Goal: Transaction & Acquisition: Purchase product/service

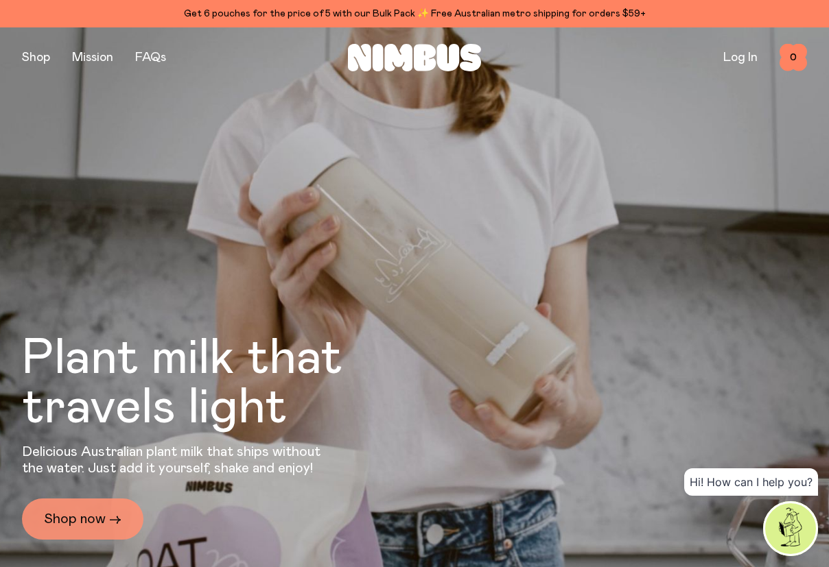
click at [71, 513] on link "Shop now →" at bounding box center [82, 519] width 121 height 41
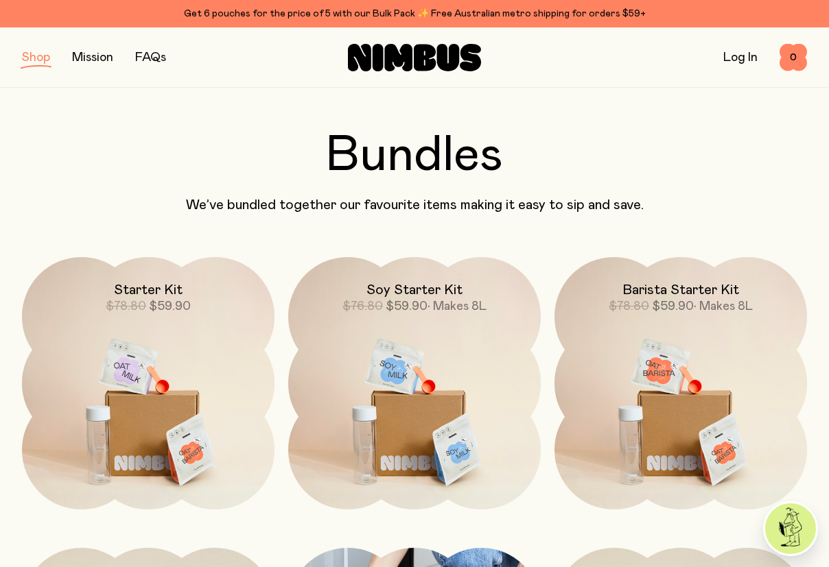
scroll to position [656, 0]
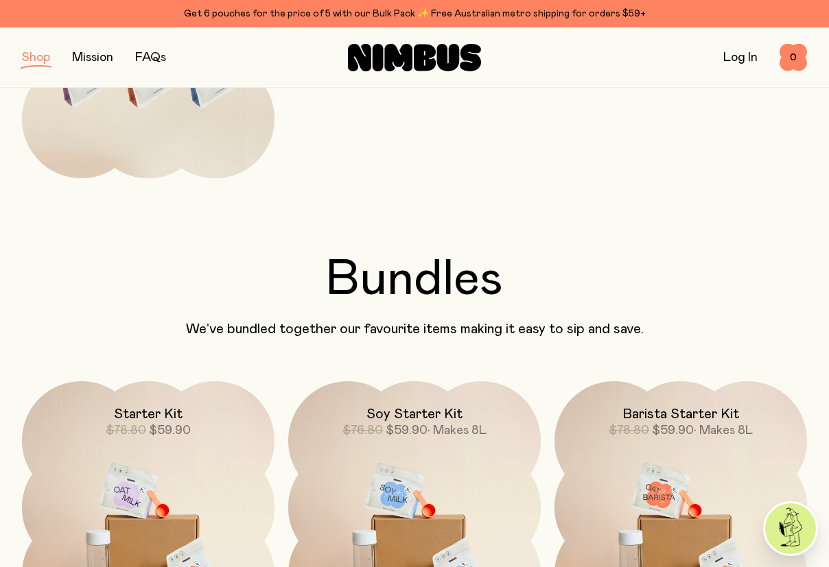
click at [92, 62] on link "Mission" at bounding box center [92, 57] width 41 height 12
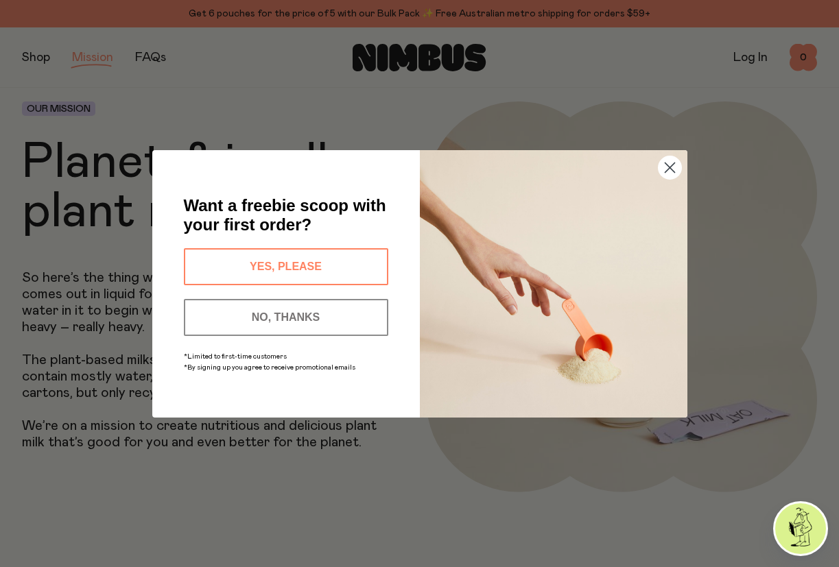
click at [666, 163] on icon "Close dialog" at bounding box center [670, 168] width 10 height 10
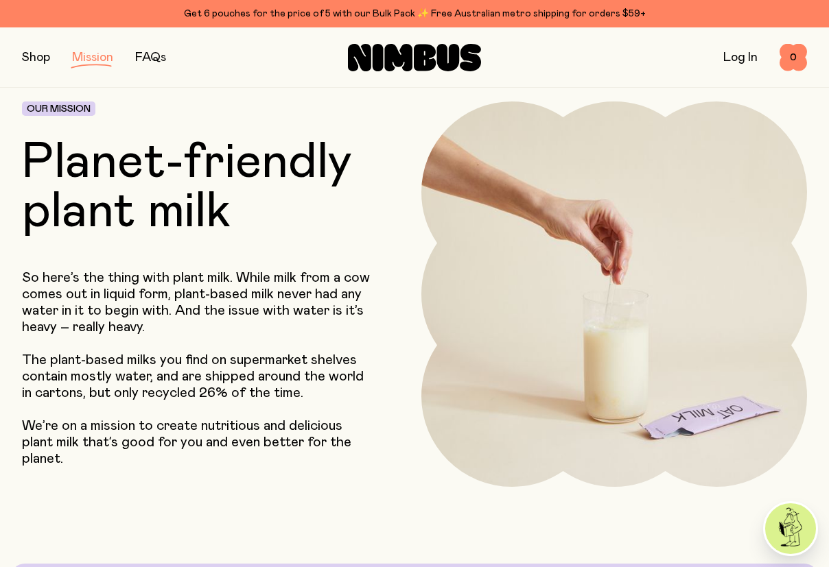
click at [159, 56] on link "FAQs" at bounding box center [150, 57] width 31 height 12
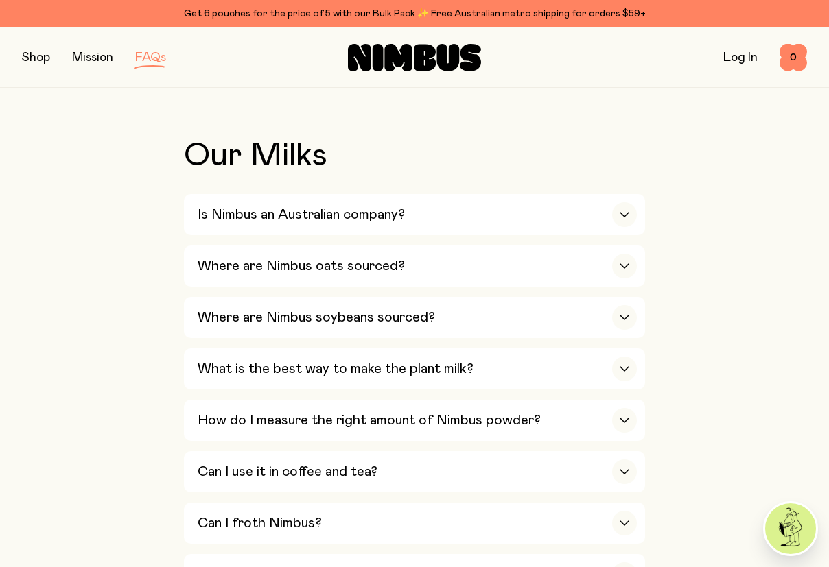
scroll to position [429, 0]
click at [628, 215] on icon "button" at bounding box center [624, 213] width 11 height 5
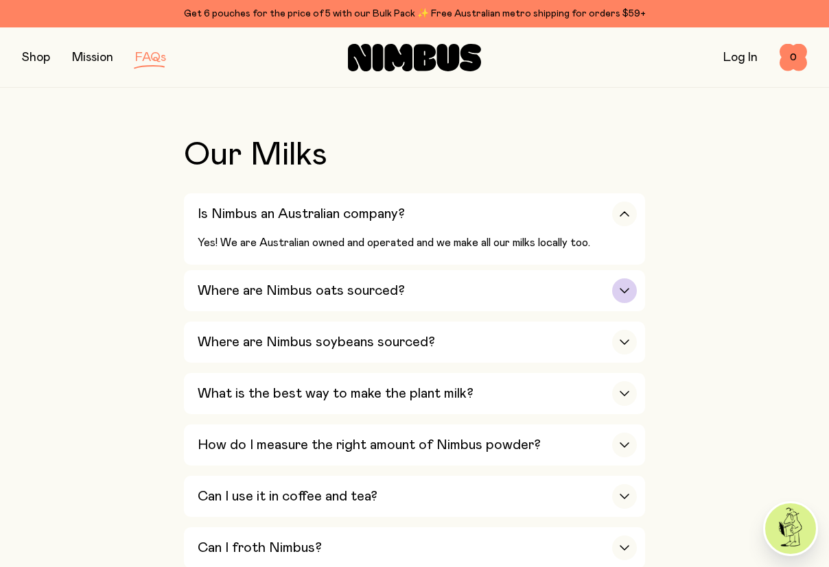
click at [625, 289] on icon "button" at bounding box center [624, 290] width 11 height 5
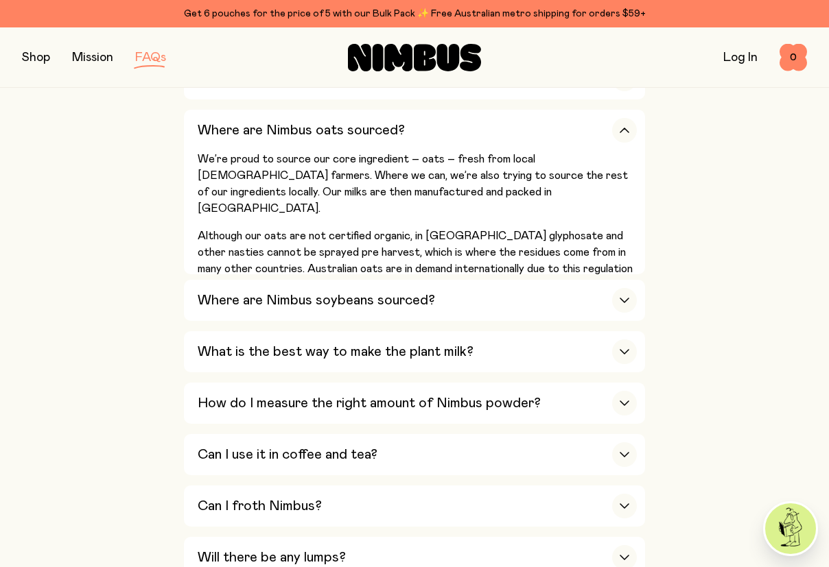
scroll to position [577, 0]
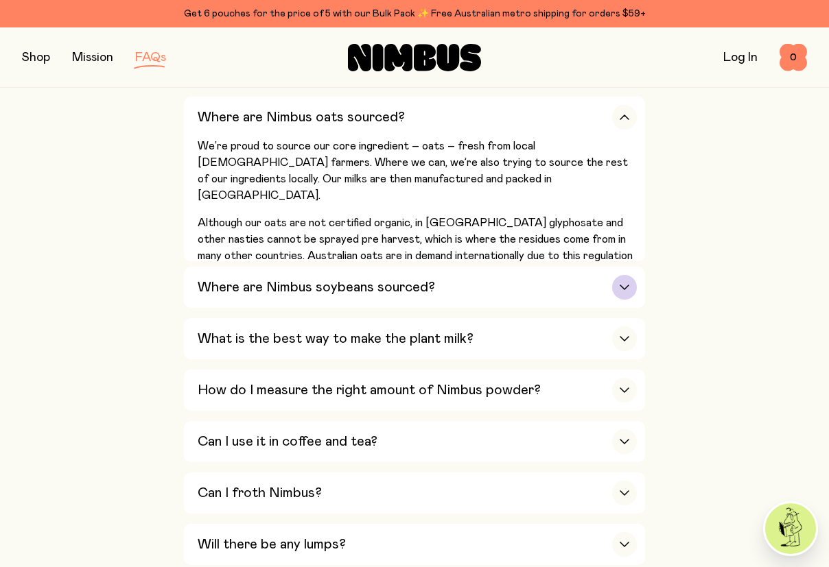
click at [615, 281] on div "Where are Nimbus soybeans sourced?" at bounding box center [417, 287] width 439 height 41
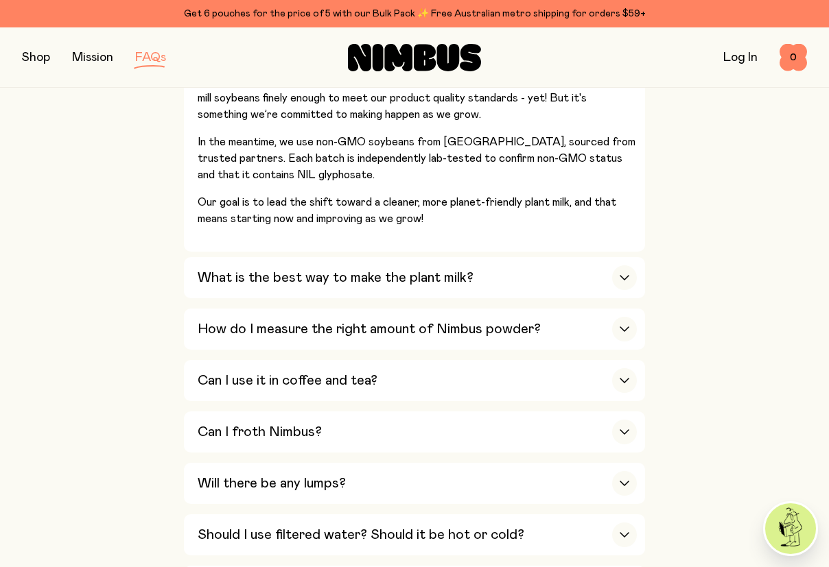
scroll to position [711, 0]
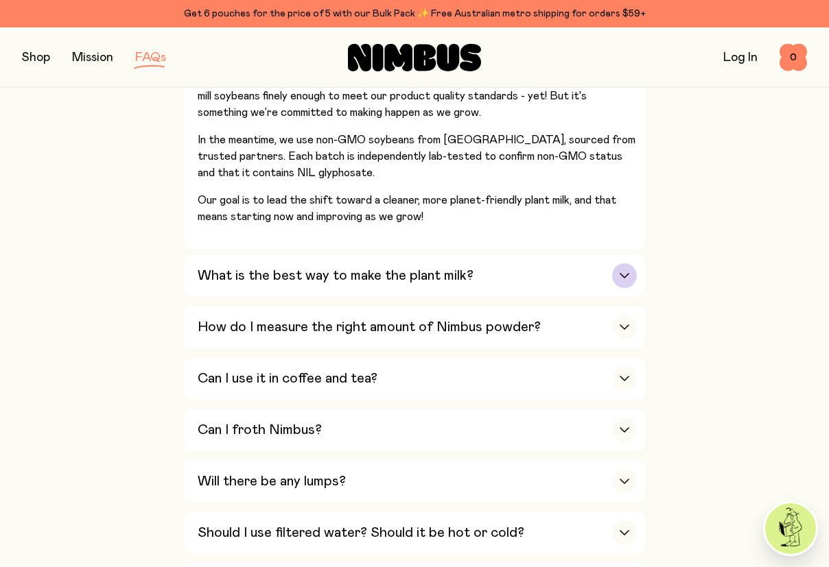
click at [354, 269] on h3 "What is the best way to make the plant milk?" at bounding box center [336, 276] width 276 height 16
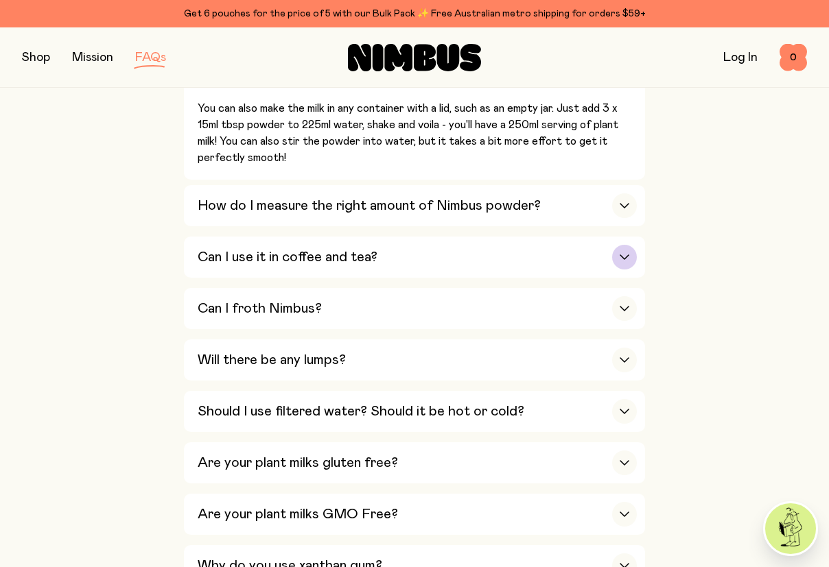
scroll to position [888, 0]
click at [433, 258] on div "Can I use it in coffee and tea?" at bounding box center [417, 256] width 439 height 41
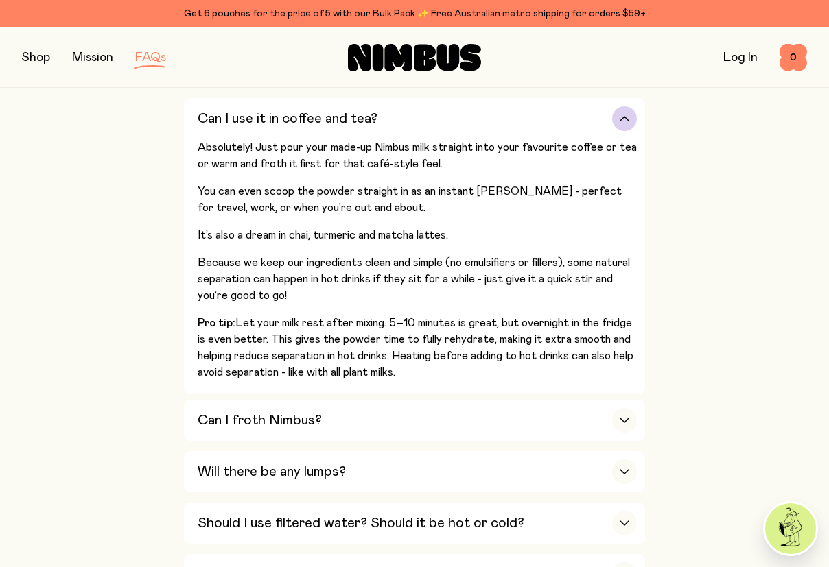
scroll to position [974, 0]
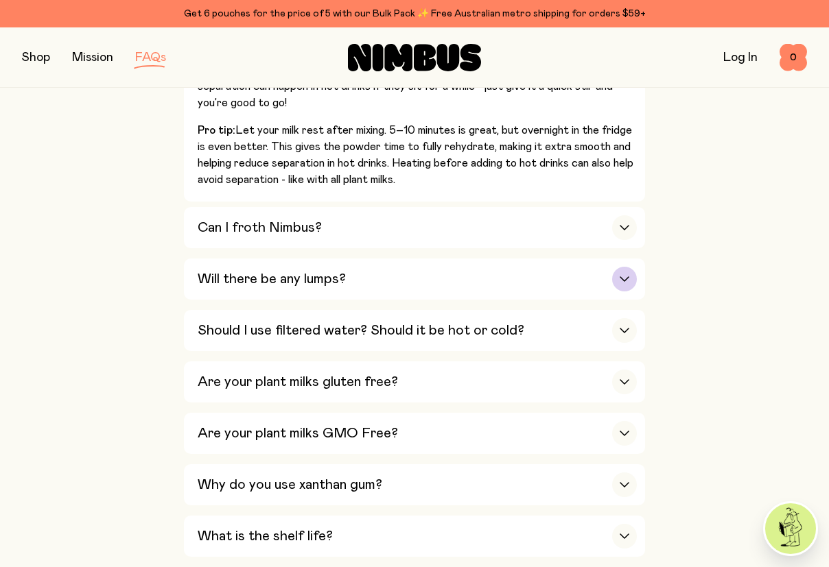
click at [340, 278] on h3 "Will there be any lumps?" at bounding box center [272, 279] width 148 height 16
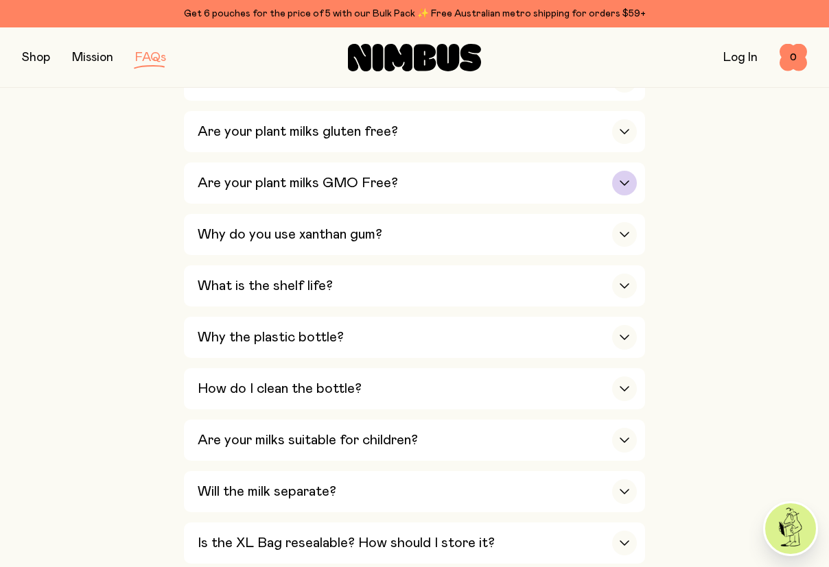
scroll to position [1164, 0]
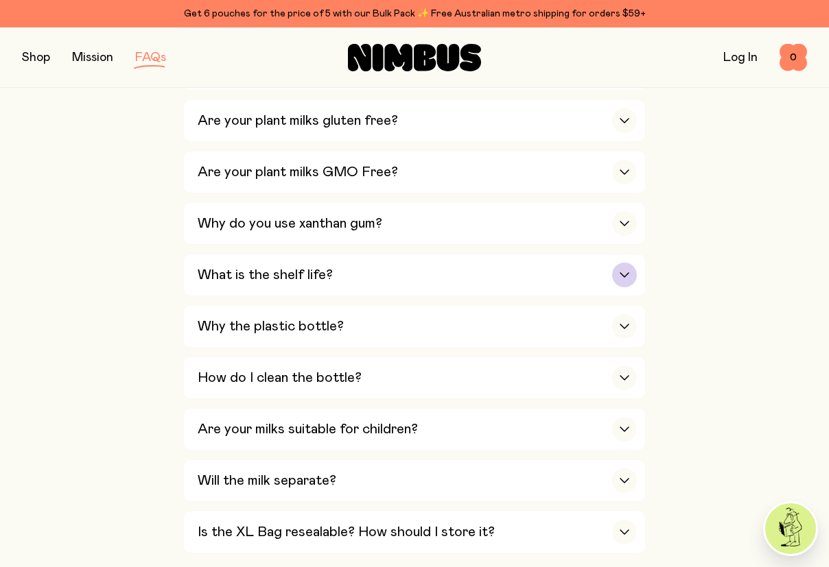
click at [355, 285] on div "What is the shelf life?" at bounding box center [417, 275] width 439 height 41
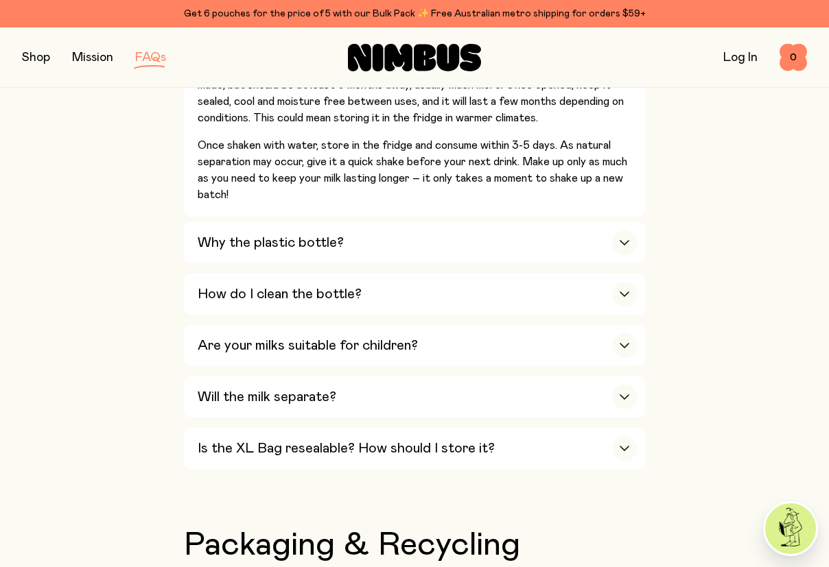
scroll to position [1237, 0]
click at [314, 251] on h3 "Why the plastic bottle?" at bounding box center [271, 243] width 146 height 16
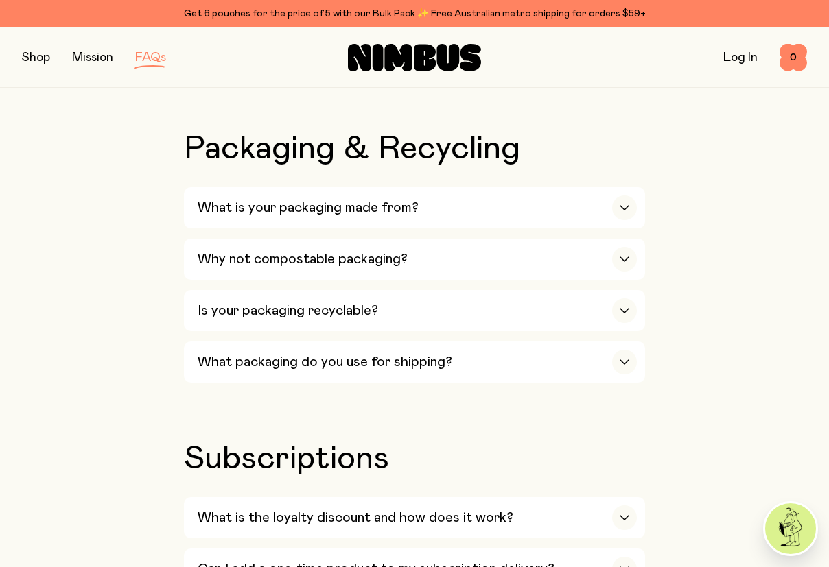
scroll to position [1826, 0]
click at [263, 221] on div "What is your packaging made from?" at bounding box center [417, 207] width 439 height 41
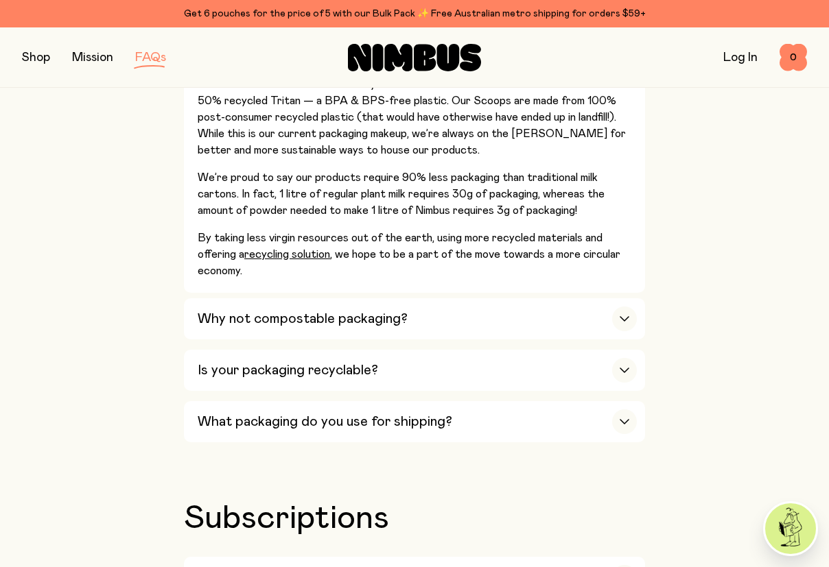
scroll to position [2006, 0]
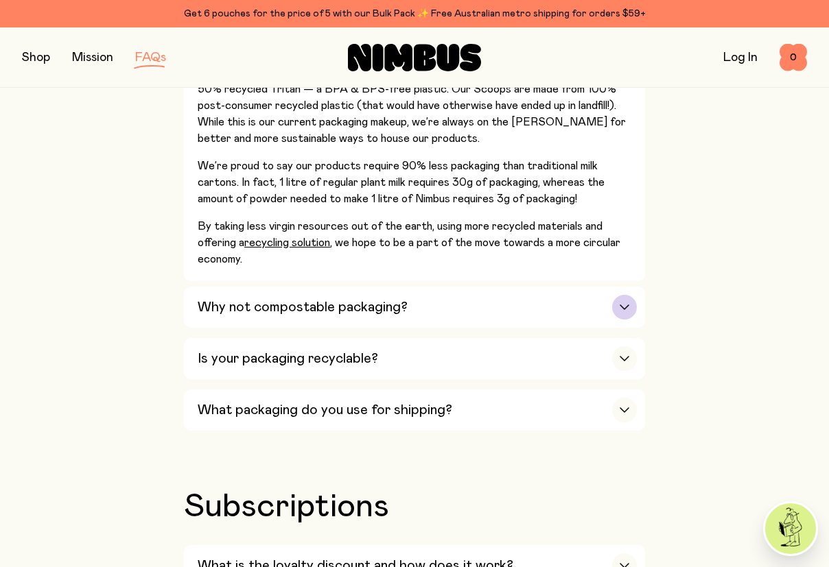
click at [340, 314] on h3 "Why not compostable packaging?" at bounding box center [303, 307] width 210 height 16
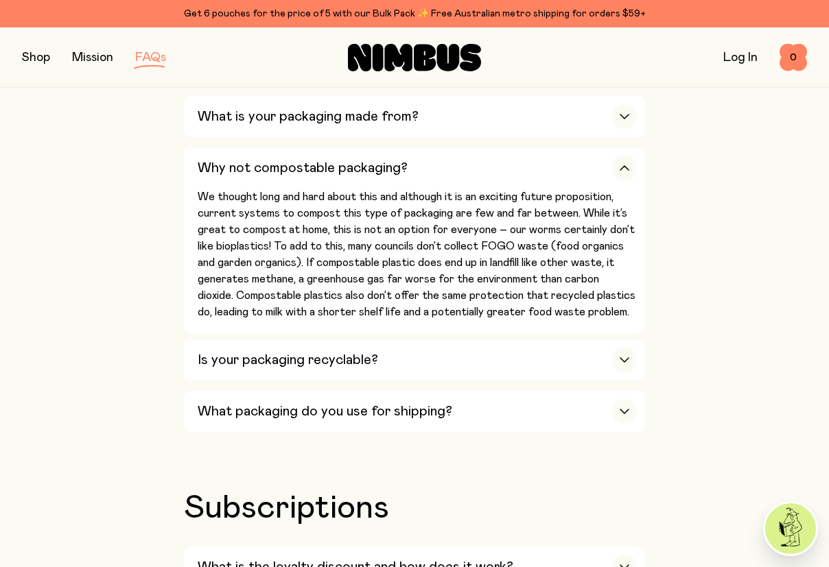
scroll to position [1928, 0]
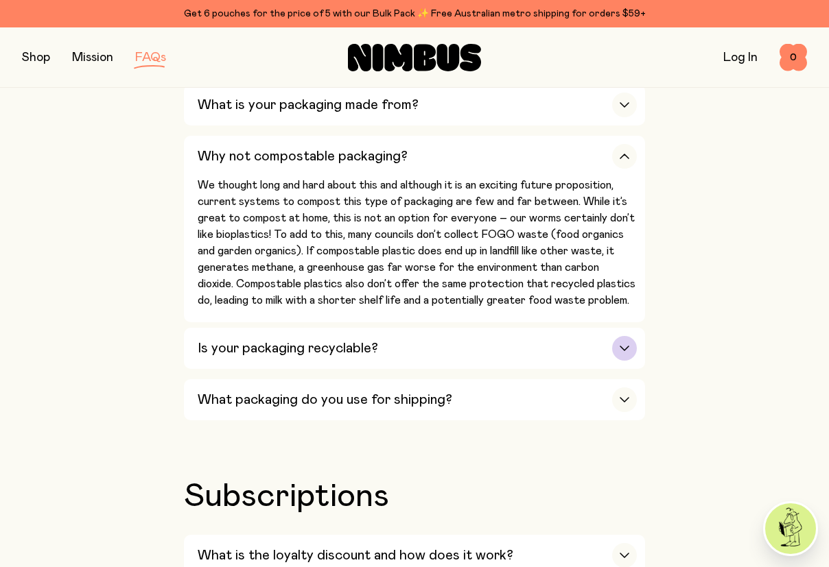
click at [214, 354] on h3 "Is your packaging recyclable?" at bounding box center [288, 348] width 180 height 16
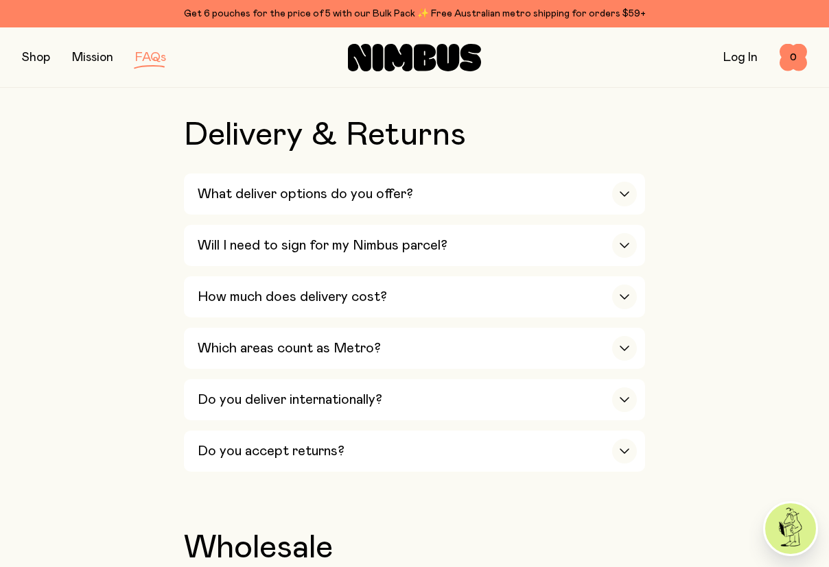
scroll to position [3244, 0]
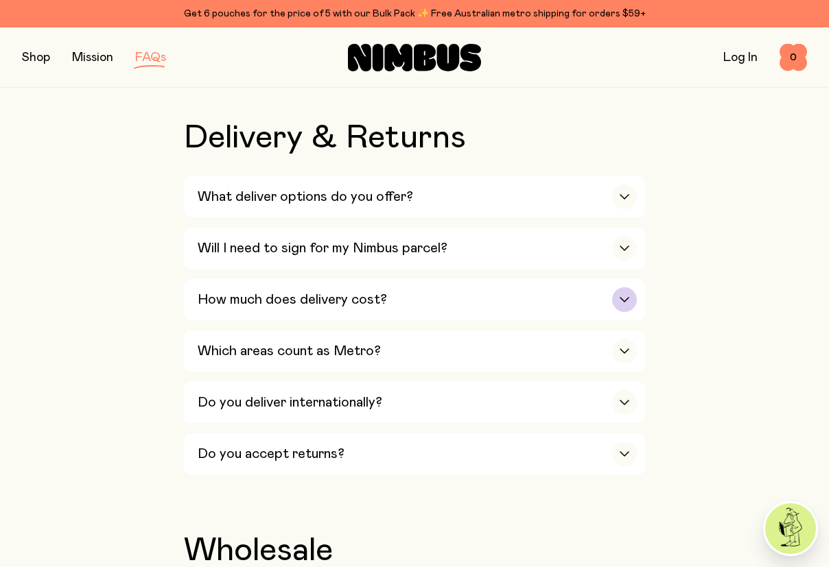
click at [229, 320] on div "How much does delivery cost?" at bounding box center [417, 299] width 439 height 41
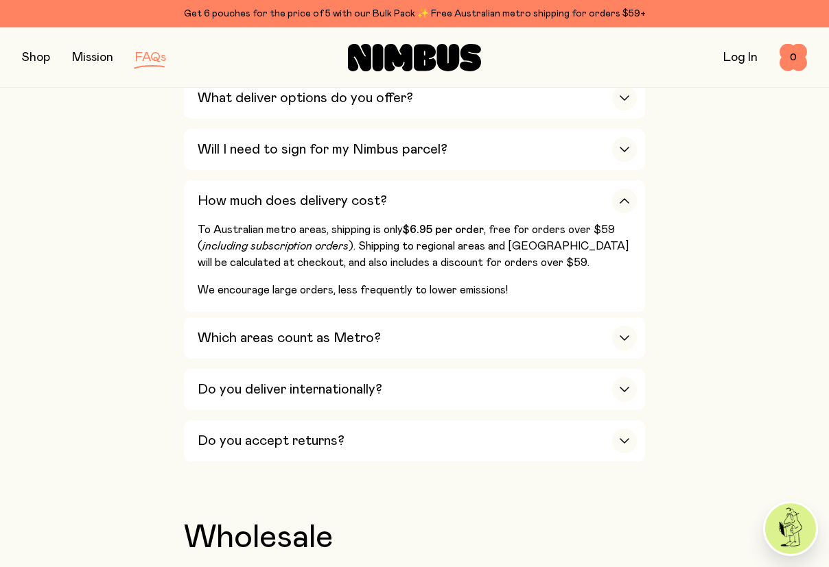
scroll to position [3356, 0]
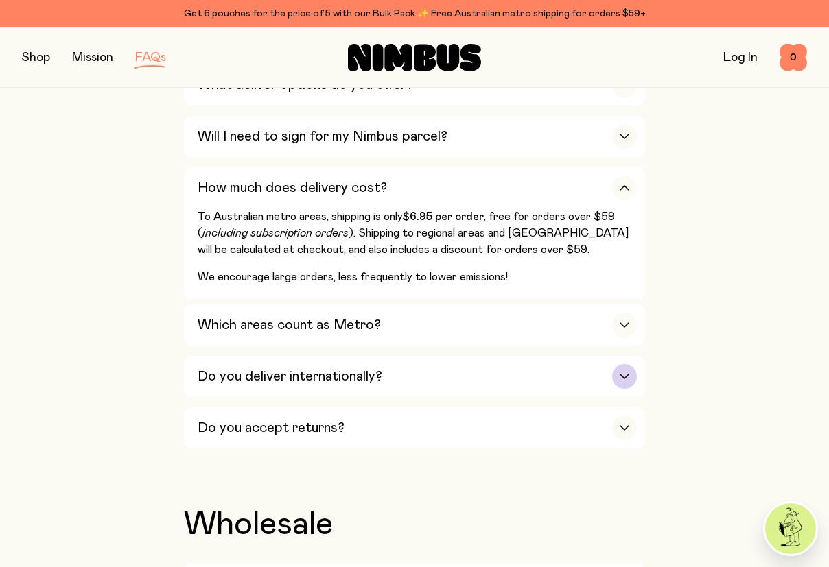
click at [221, 377] on h3 "Do you deliver internationally?" at bounding box center [290, 376] width 185 height 16
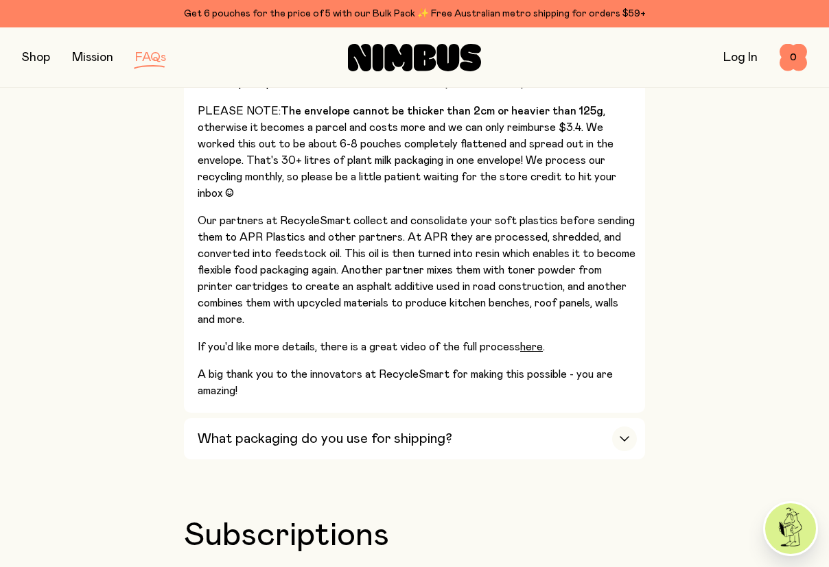
scroll to position [2173, 0]
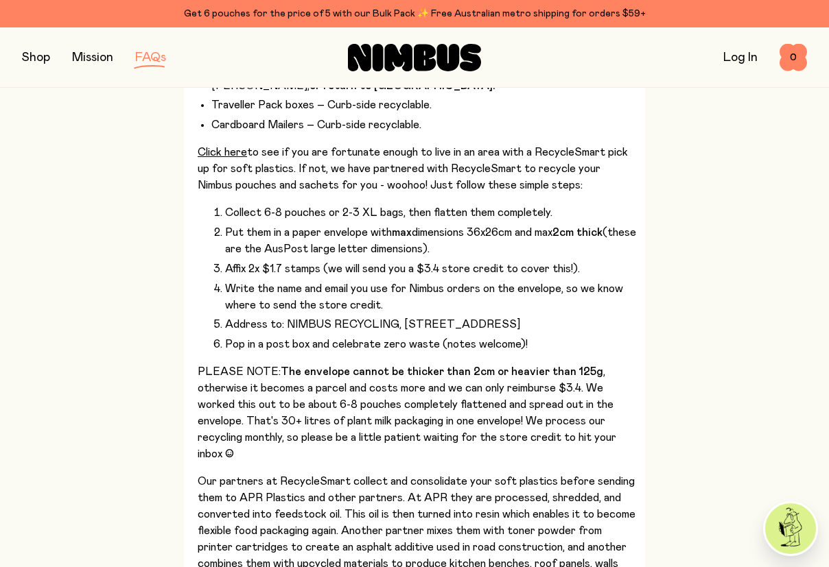
click at [34, 56] on button "button" at bounding box center [36, 57] width 28 height 19
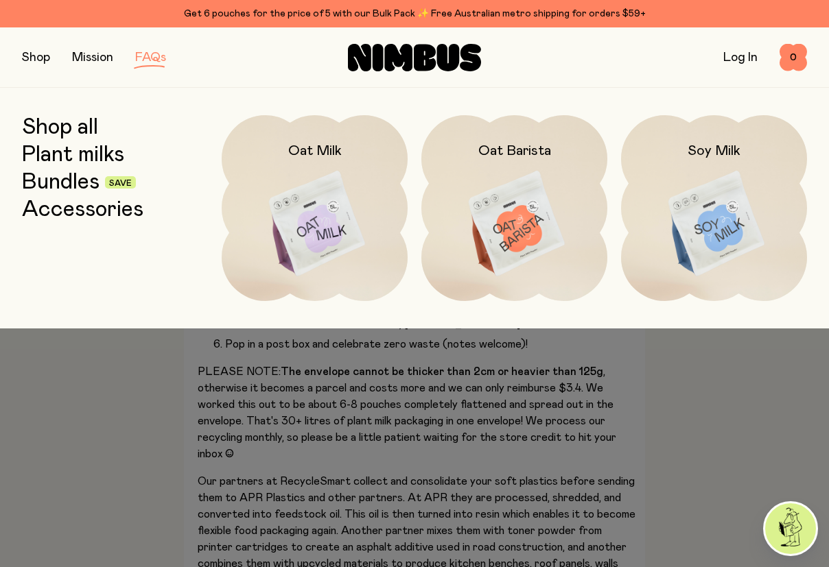
click at [69, 184] on link "Bundles" at bounding box center [61, 182] width 78 height 25
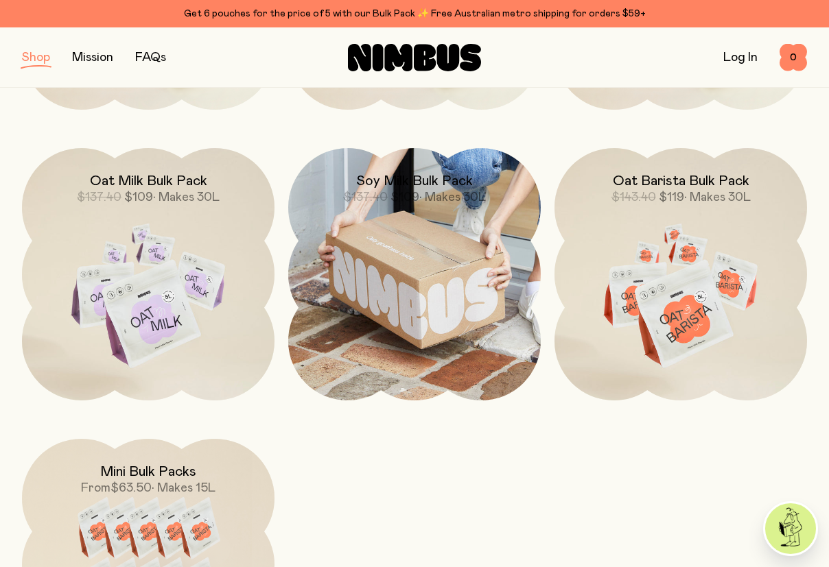
scroll to position [464, 0]
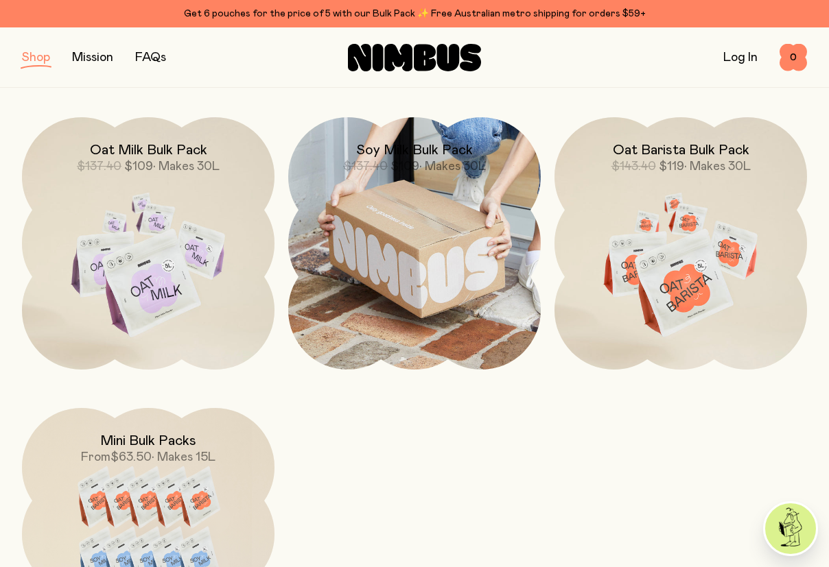
click at [394, 256] on img at bounding box center [414, 243] width 252 height 252
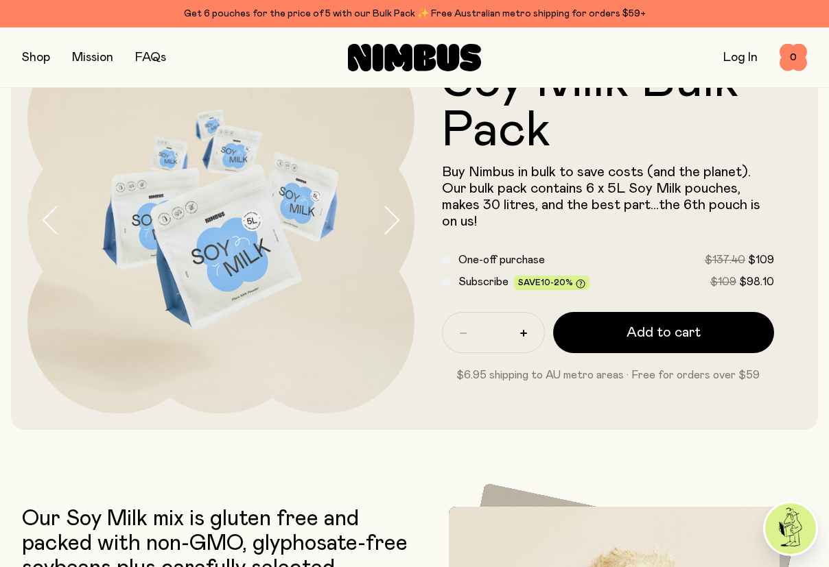
scroll to position [89, 0]
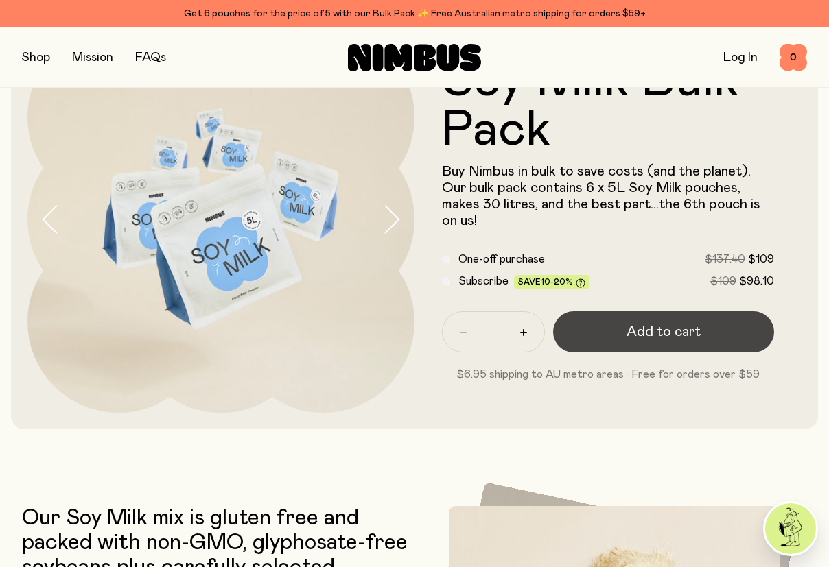
click at [619, 331] on button "Add to cart" at bounding box center [663, 331] width 221 height 41
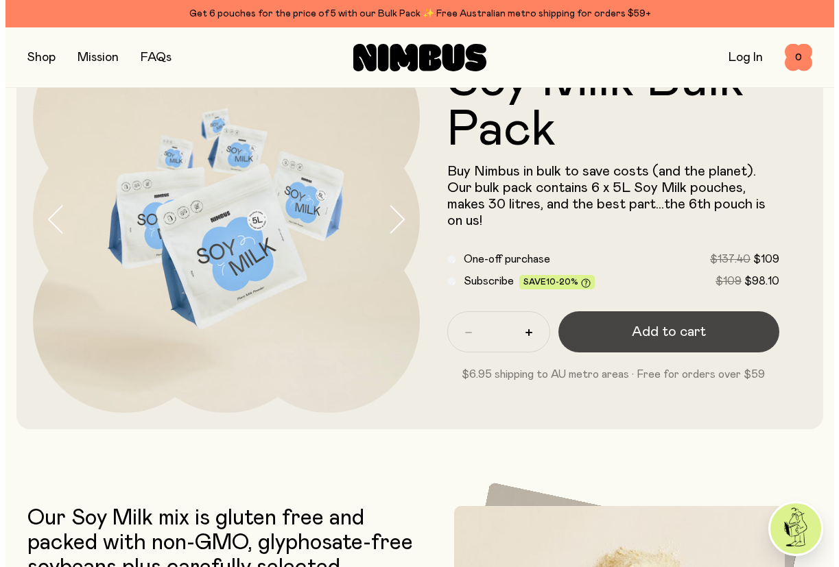
scroll to position [0, 0]
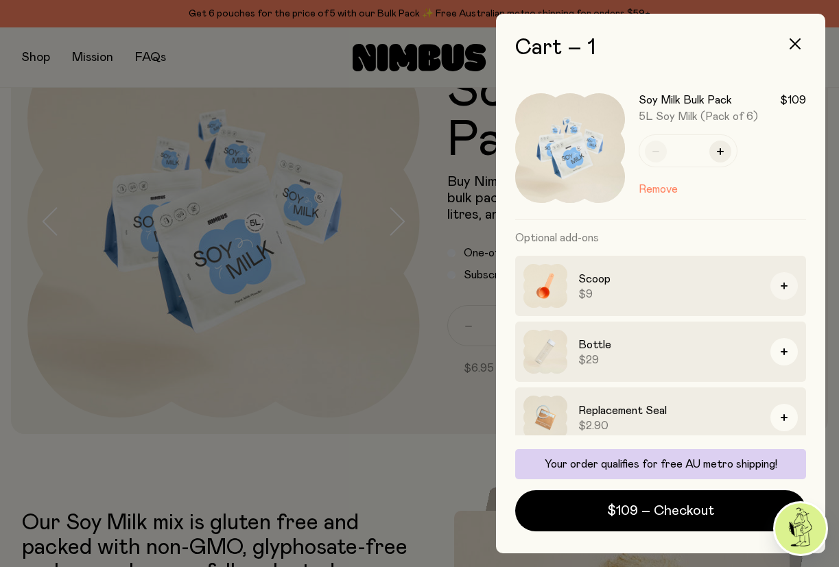
click at [777, 285] on button "button" at bounding box center [783, 285] width 27 height 27
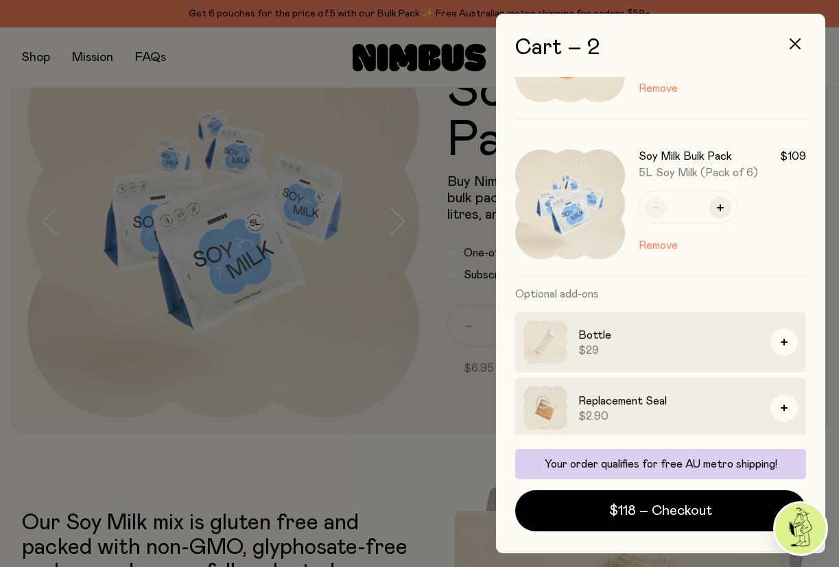
scroll to position [104, 0]
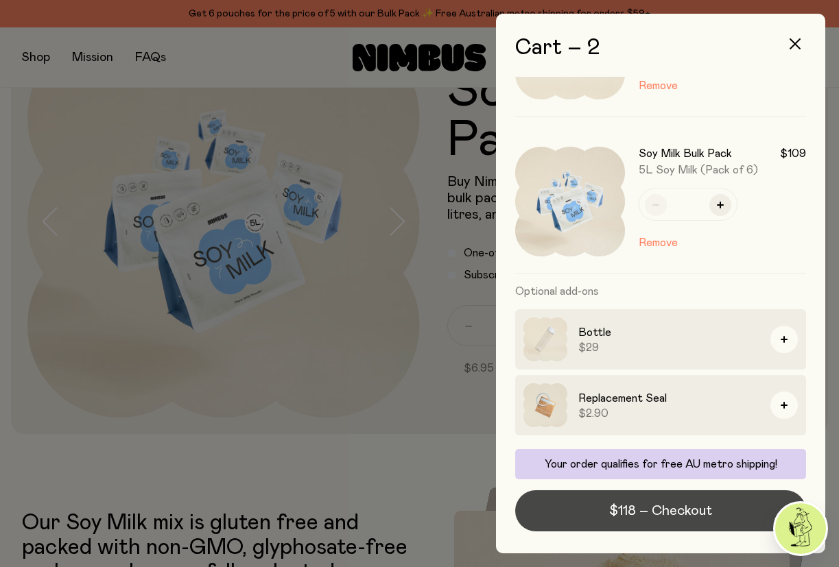
click at [640, 510] on span "$118 – Checkout" at bounding box center [660, 510] width 103 height 19
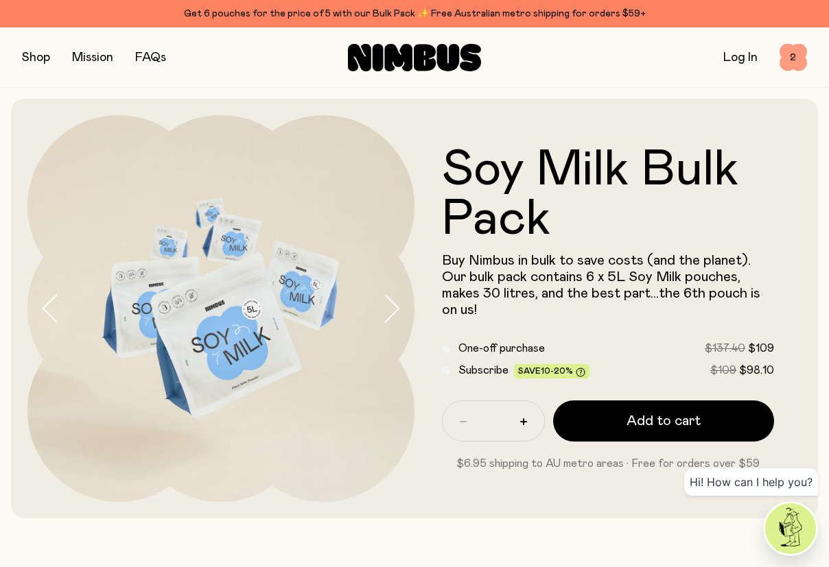
click at [780, 54] on span "2" at bounding box center [792, 57] width 27 height 27
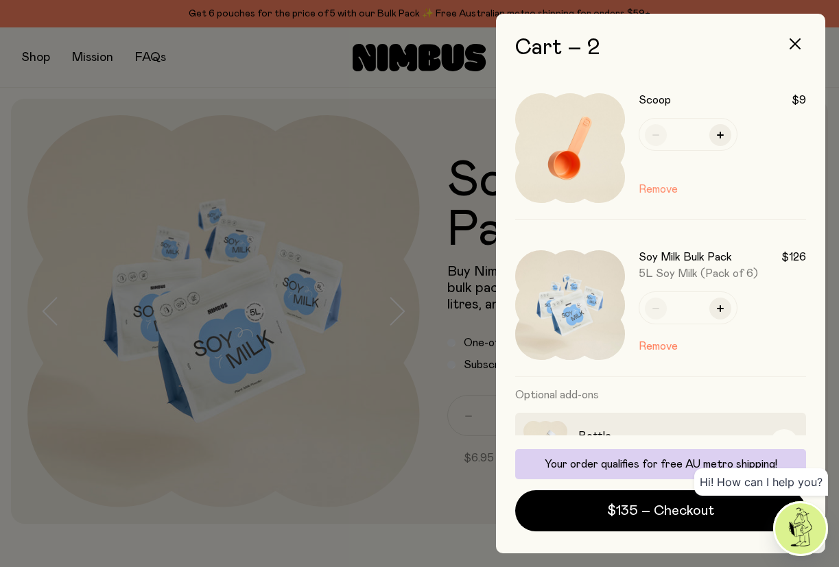
click at [649, 190] on button "Remove" at bounding box center [658, 189] width 39 height 16
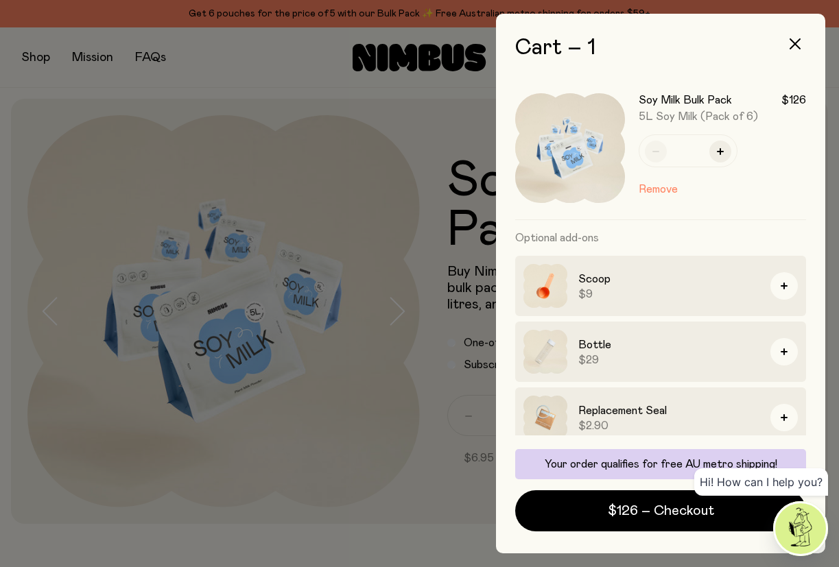
scroll to position [12, 0]
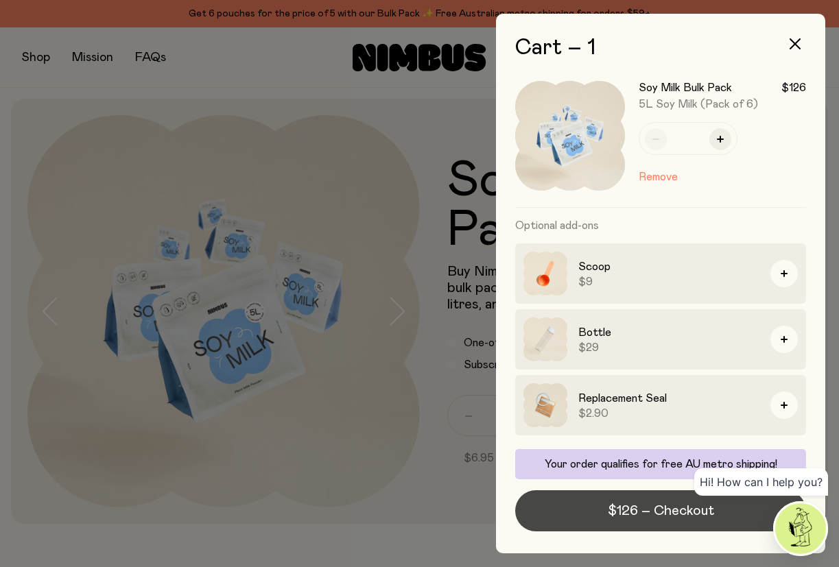
click at [669, 514] on span "$126 – Checkout" at bounding box center [661, 510] width 106 height 19
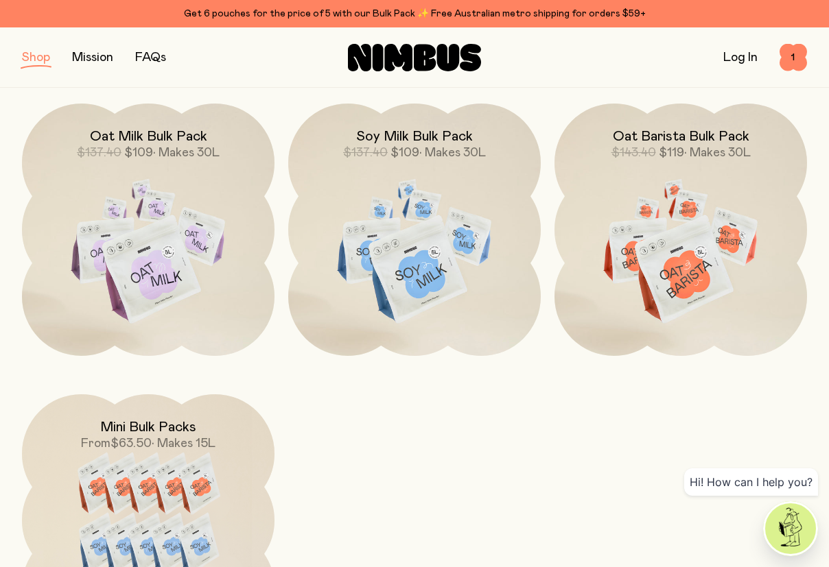
scroll to position [478, 0]
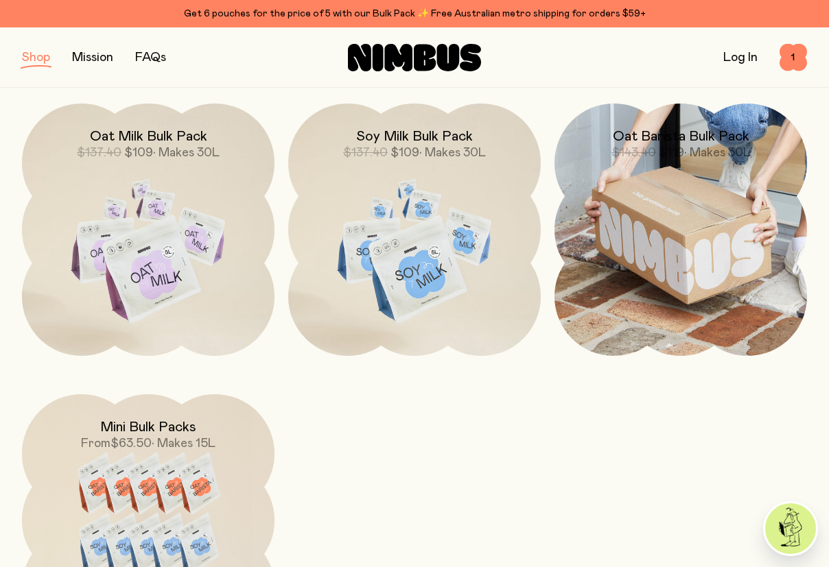
click at [676, 268] on img at bounding box center [680, 230] width 252 height 252
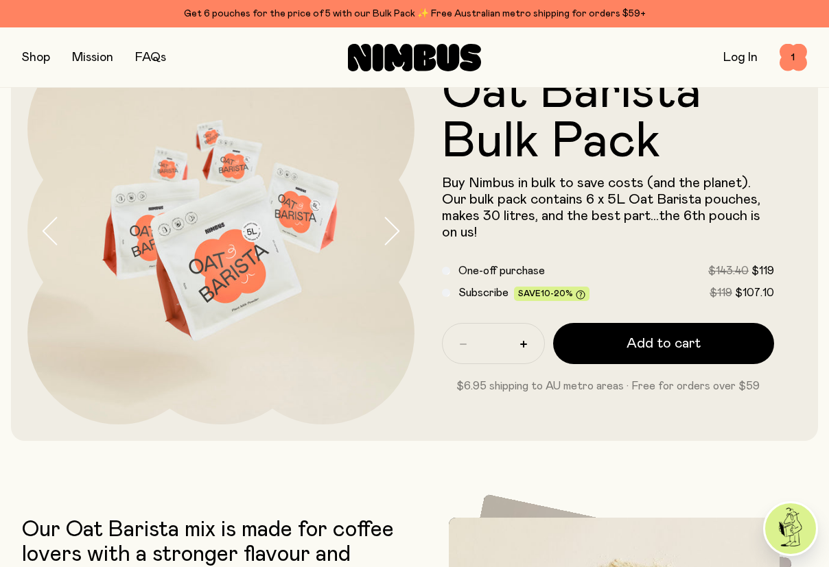
scroll to position [78, 0]
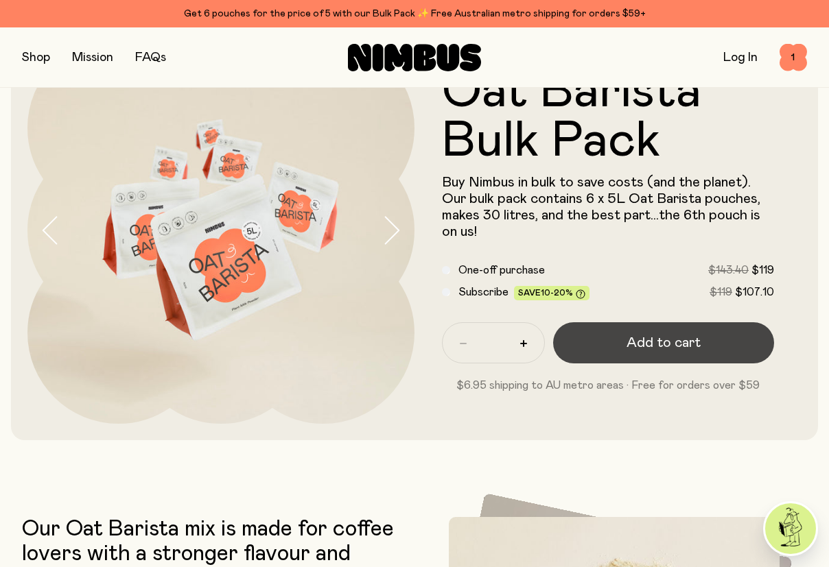
click at [657, 340] on span "Add to cart" at bounding box center [663, 342] width 74 height 19
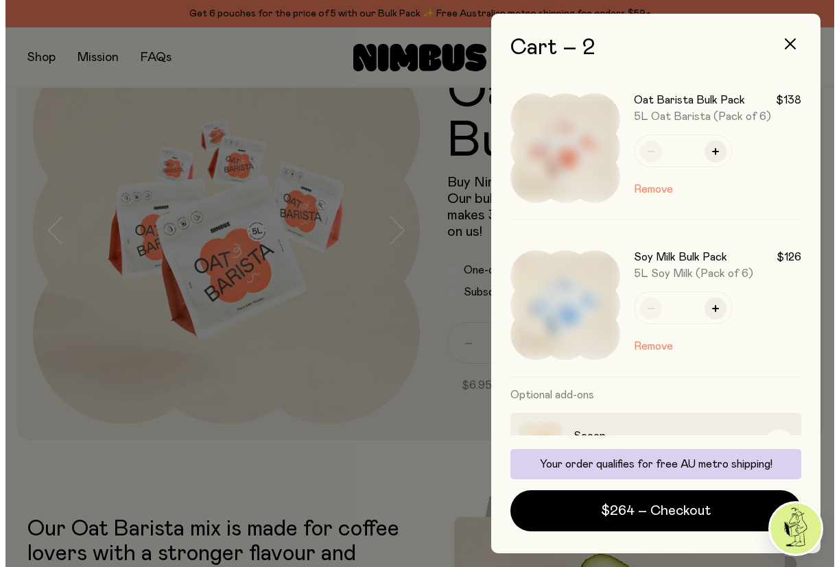
scroll to position [0, 0]
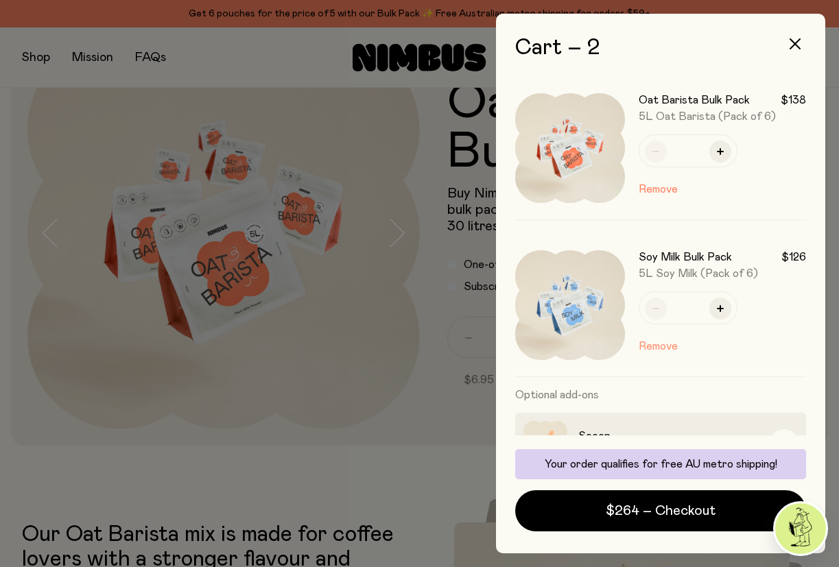
click at [656, 343] on button "Remove" at bounding box center [658, 346] width 39 height 16
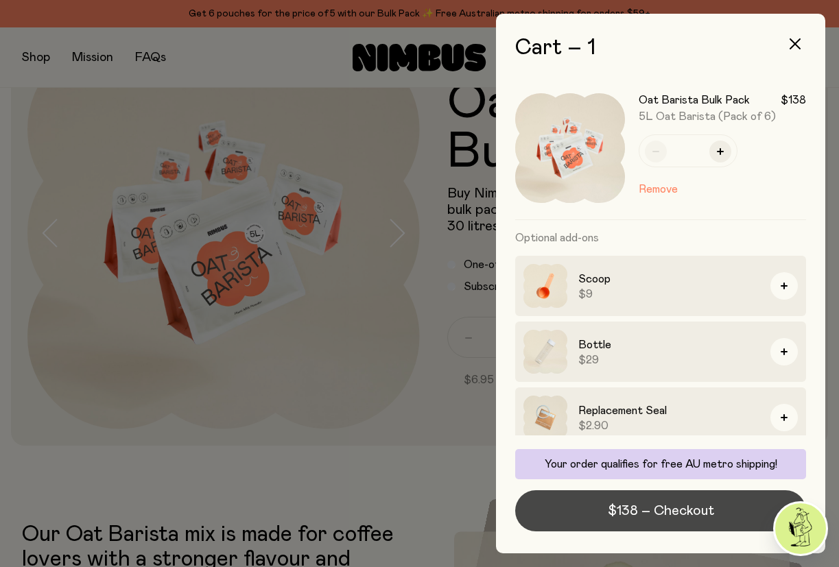
click at [687, 512] on span "$138 – Checkout" at bounding box center [661, 510] width 106 height 19
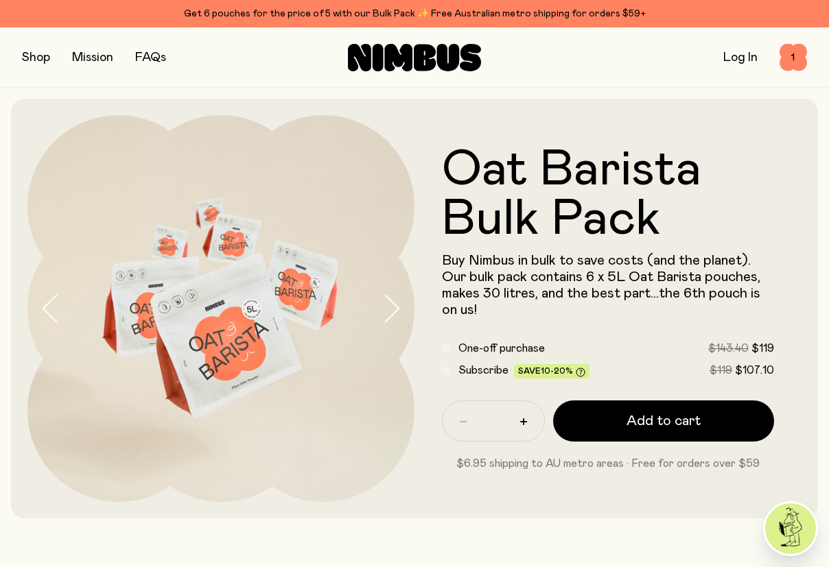
click at [613, 277] on span "Buy Nimbus in bulk to save costs (and the planet). Our bulk pack contains 6 x 5…" at bounding box center [601, 285] width 318 height 63
